Goal: Navigation & Orientation: Understand site structure

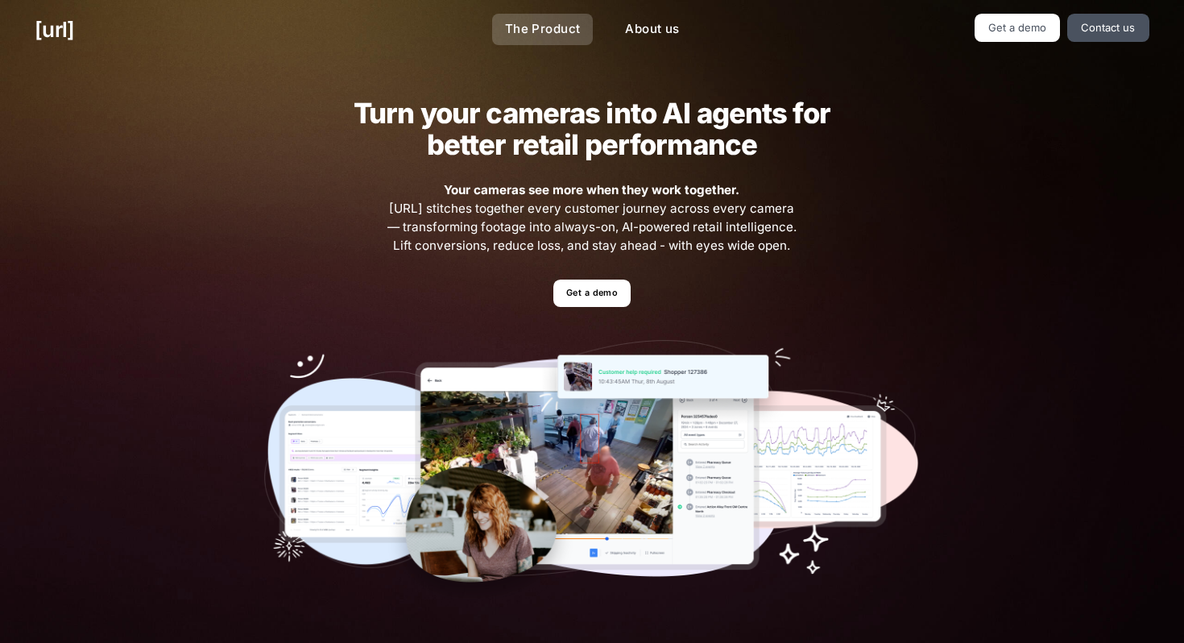
click at [560, 36] on link "The Product" at bounding box center [542, 29] width 101 height 31
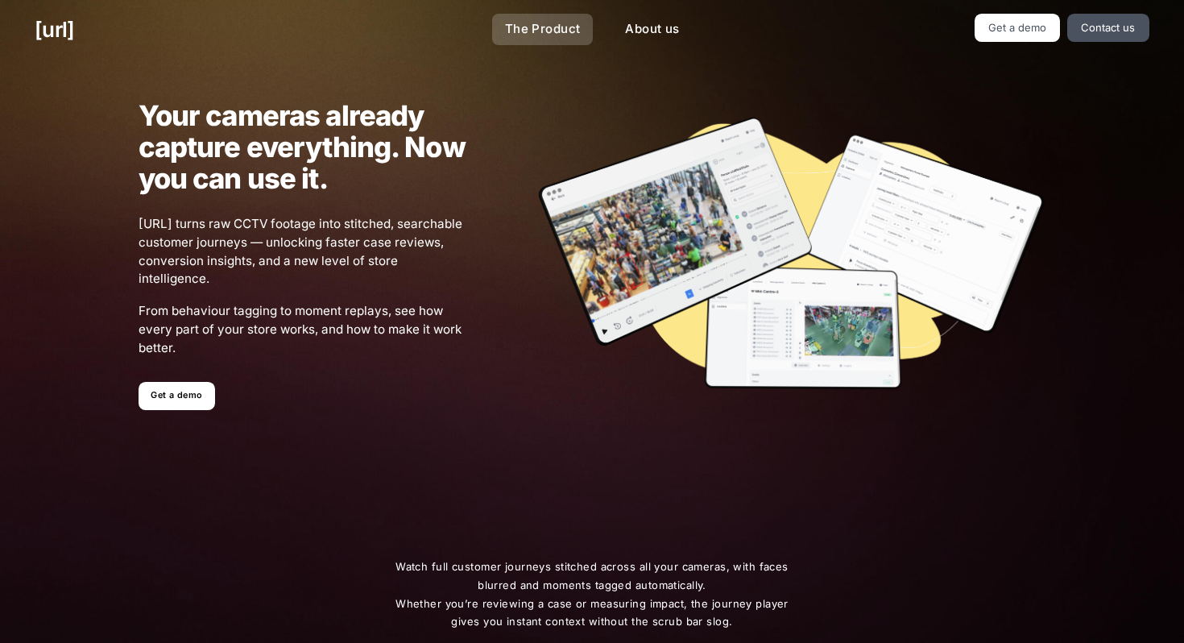
click at [539, 25] on link "The Product" at bounding box center [542, 29] width 101 height 31
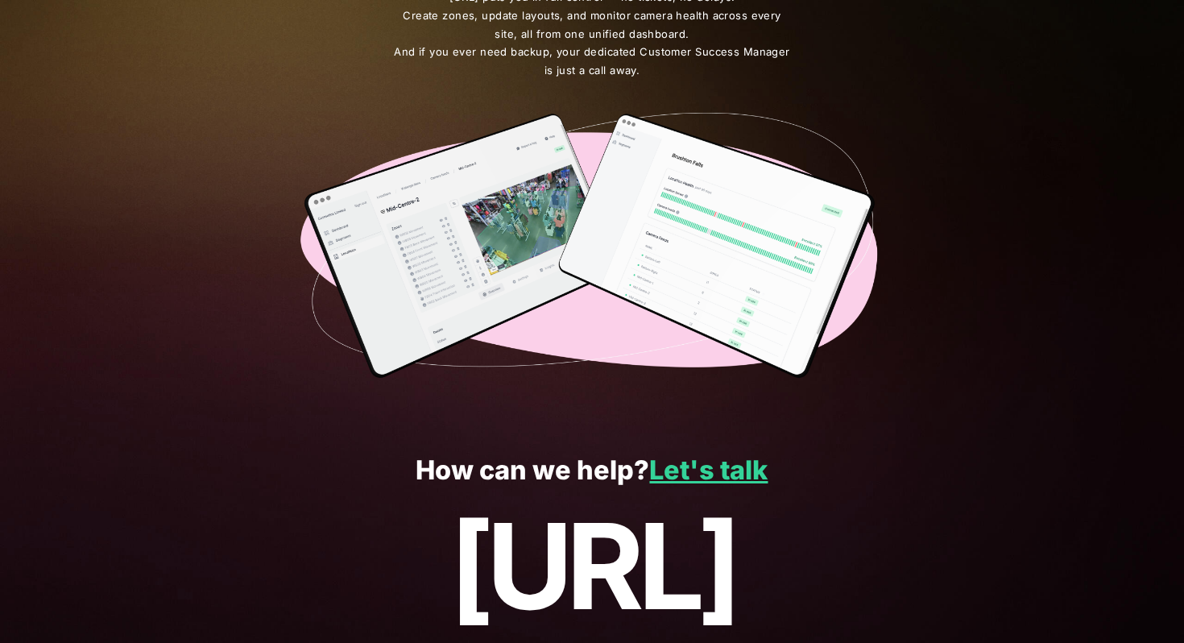
scroll to position [2832, 0]
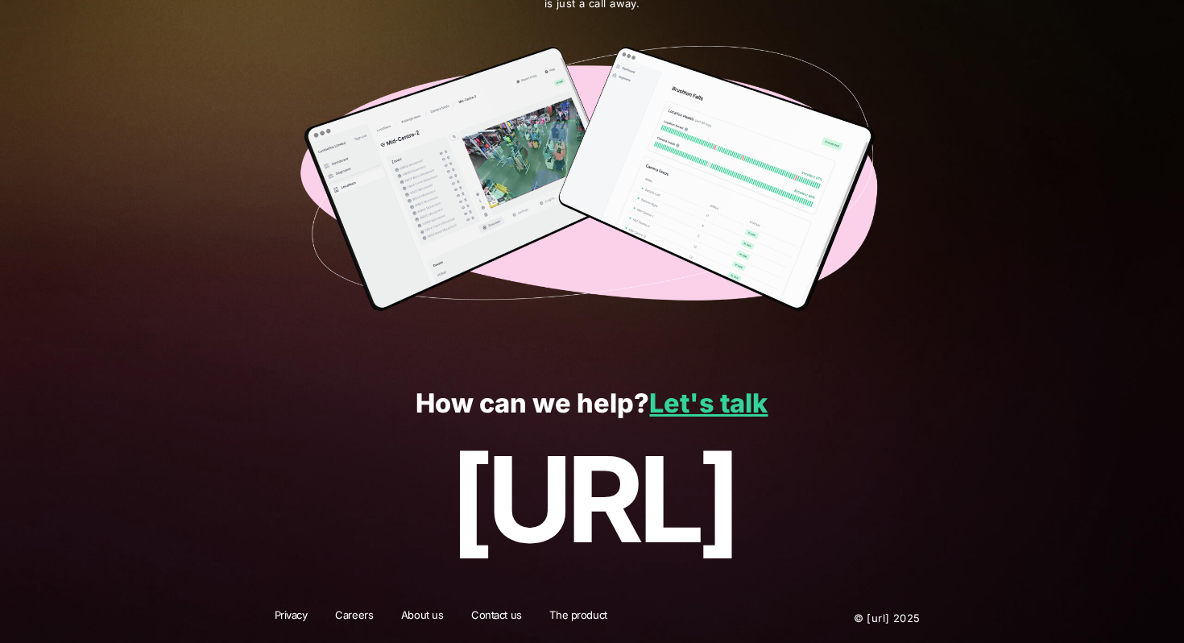
click at [565, 611] on link "The product" at bounding box center [578, 617] width 78 height 21
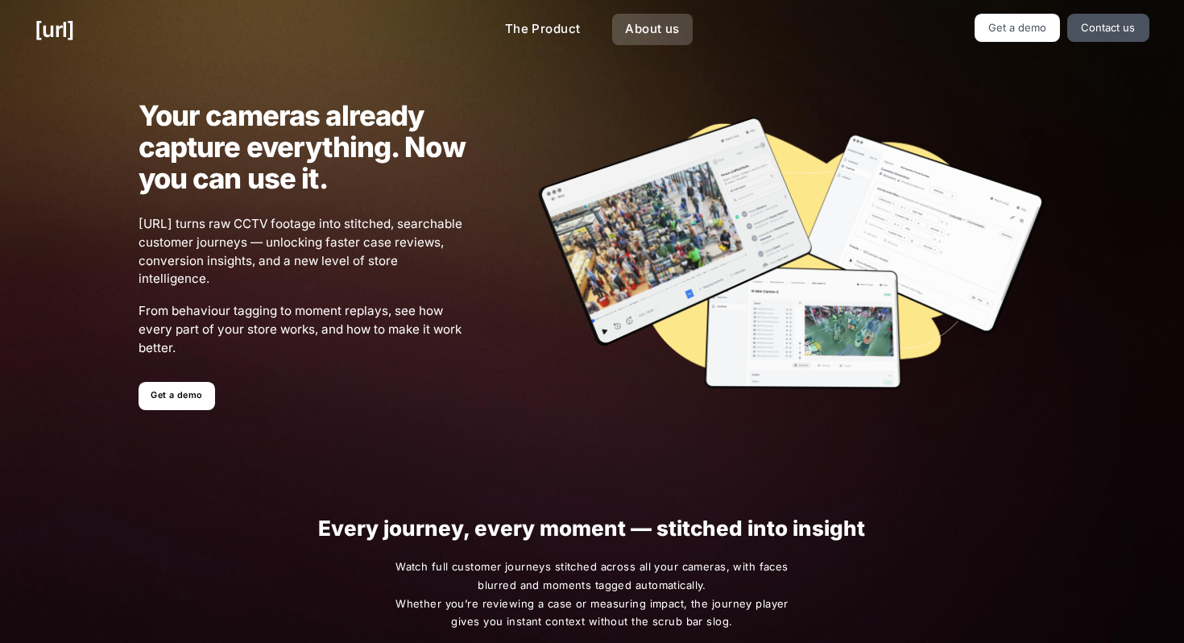
click at [653, 31] on link "About us" at bounding box center [652, 29] width 80 height 31
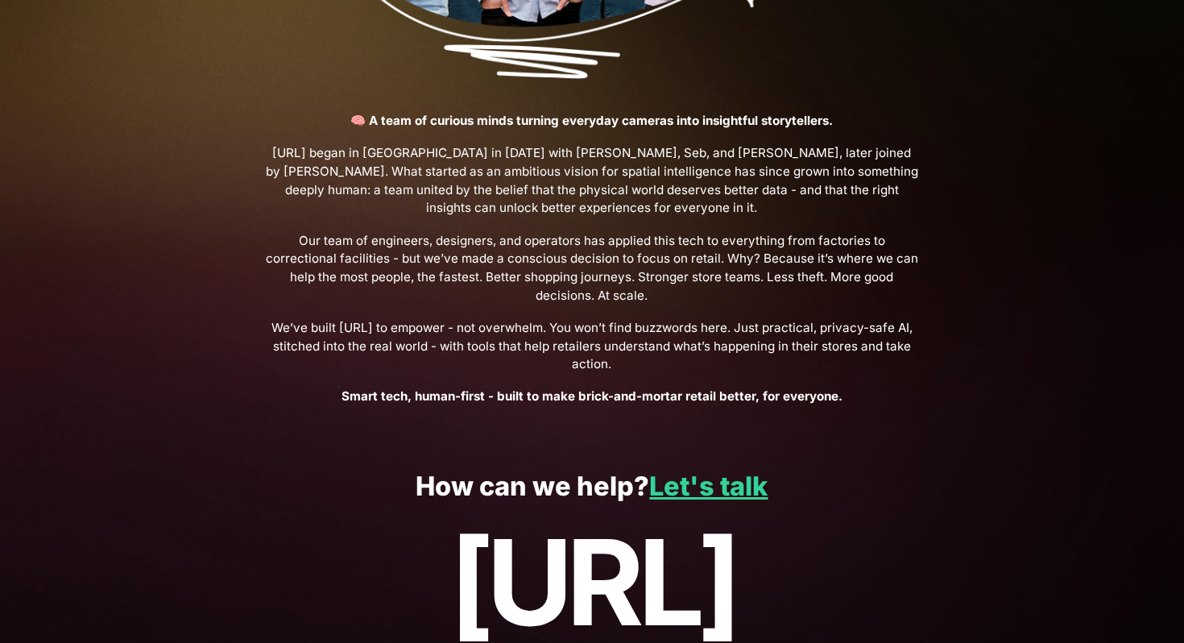
scroll to position [533, 0]
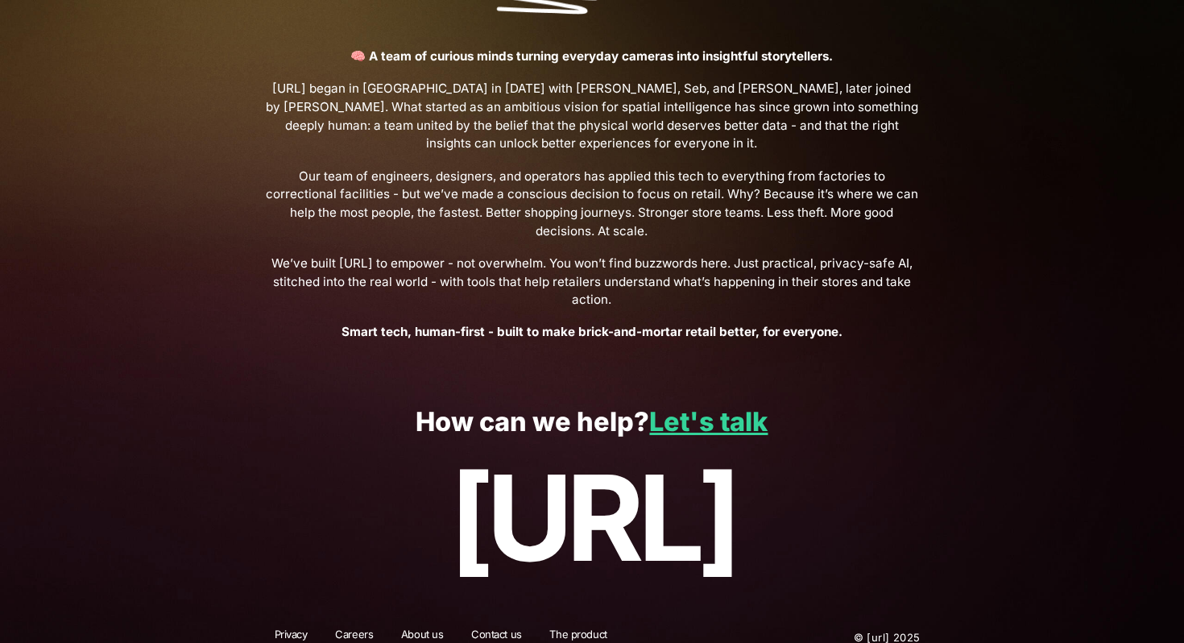
click at [486, 627] on link "Contact us" at bounding box center [497, 637] width 72 height 21
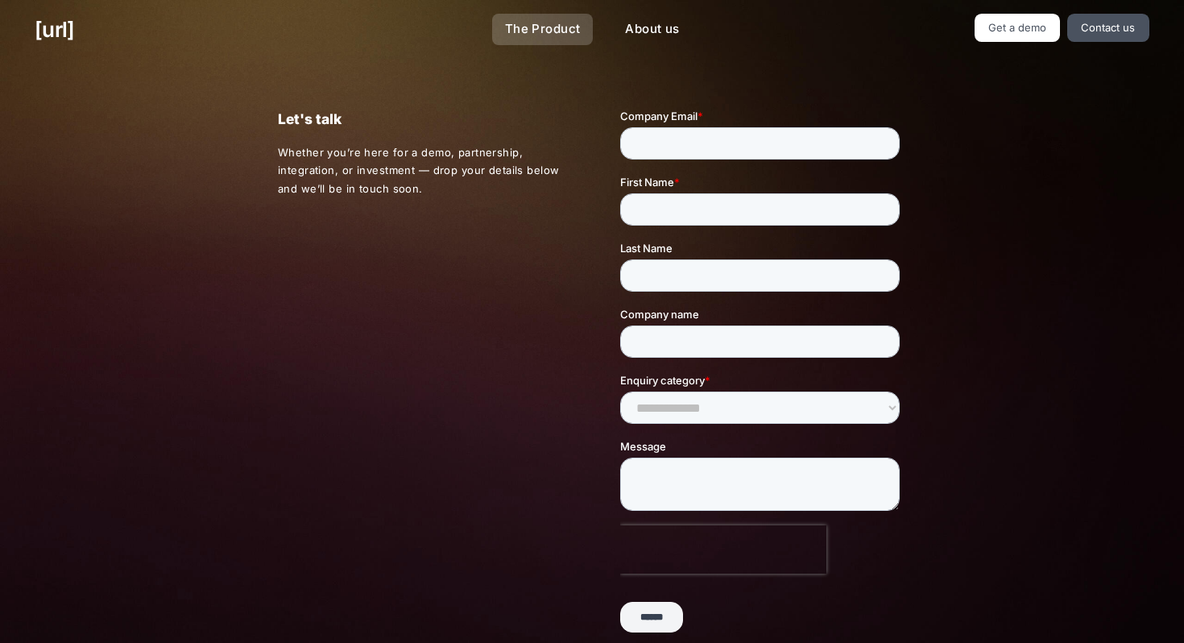
click at [559, 33] on link "The Product" at bounding box center [542, 29] width 101 height 31
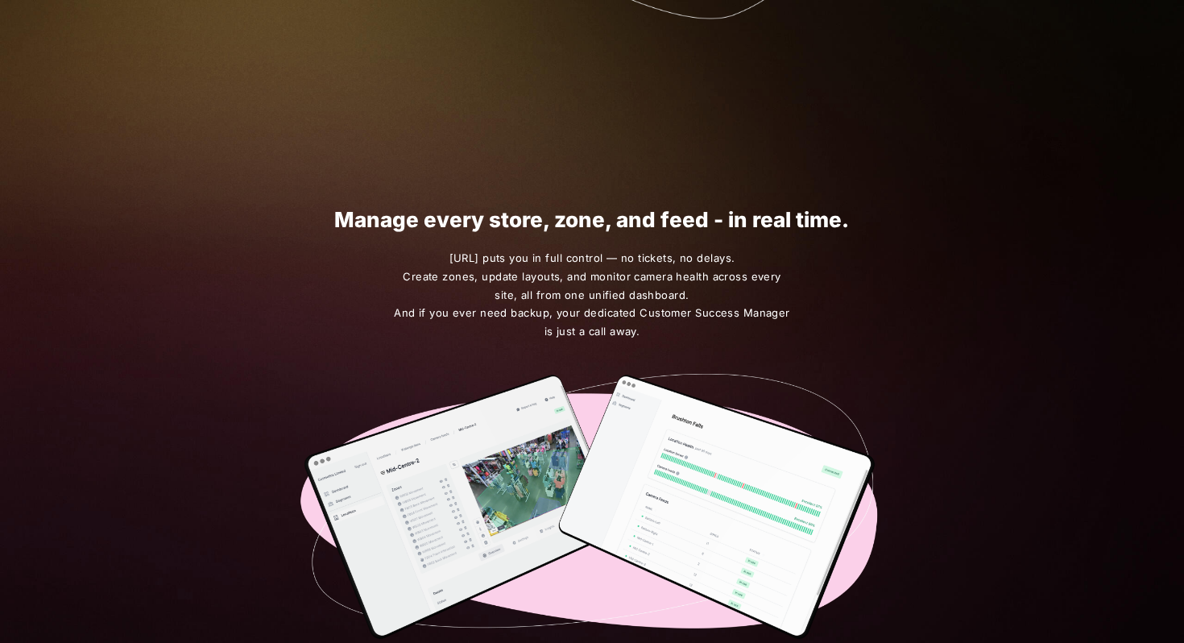
scroll to position [2506, 0]
